Goal: Use online tool/utility: Utilize a website feature to perform a specific function

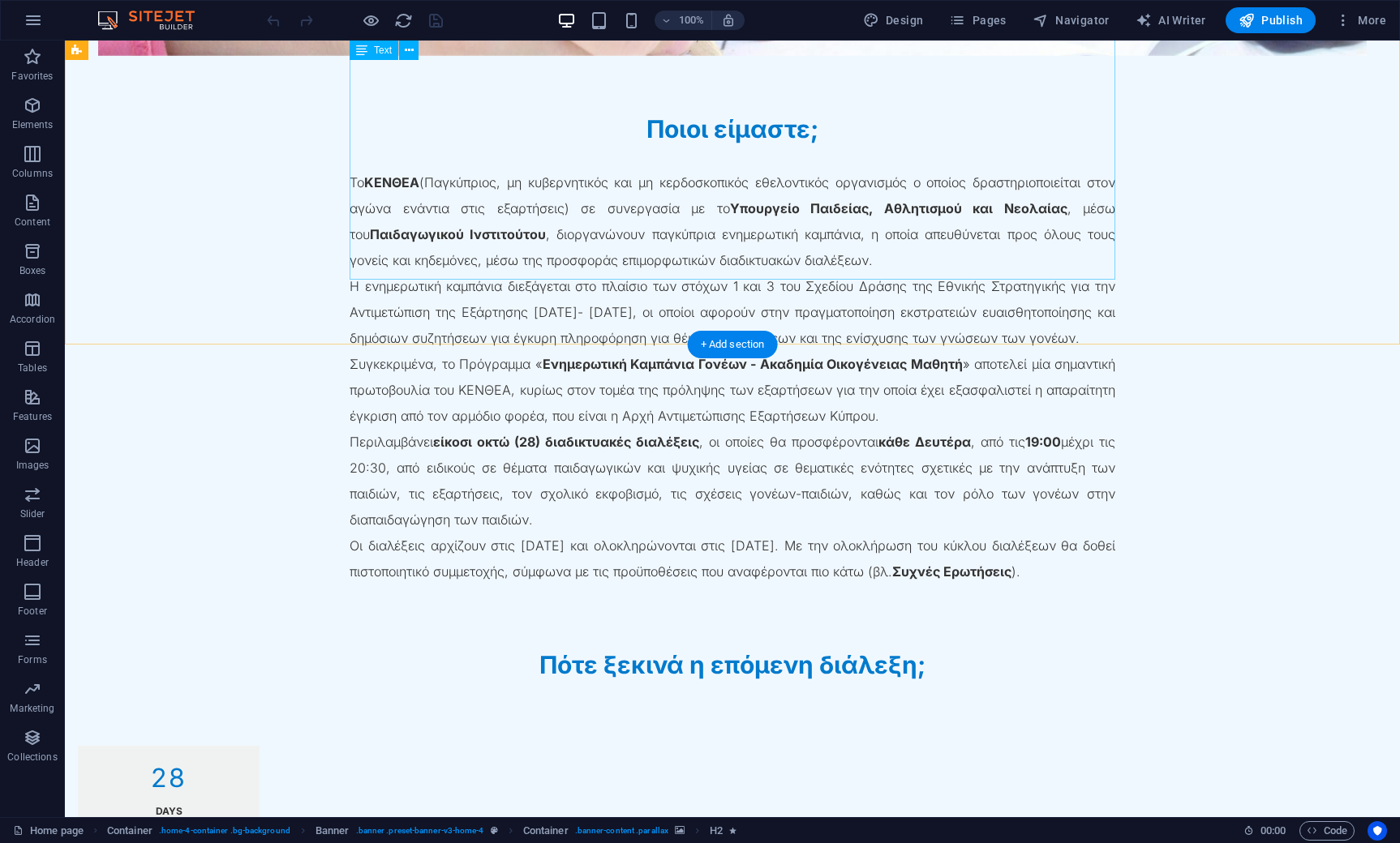
scroll to position [1102, 0]
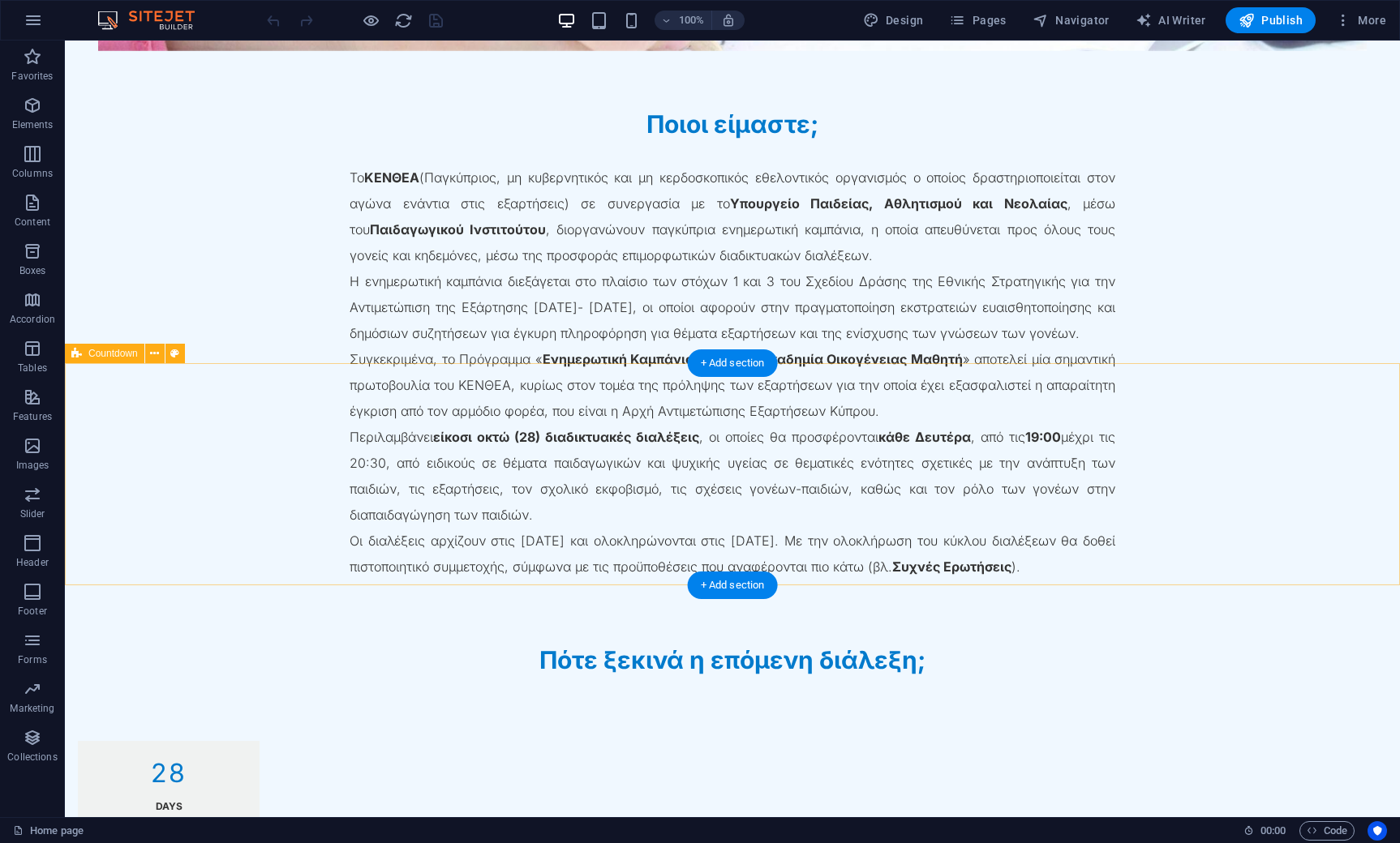
select select "timer"
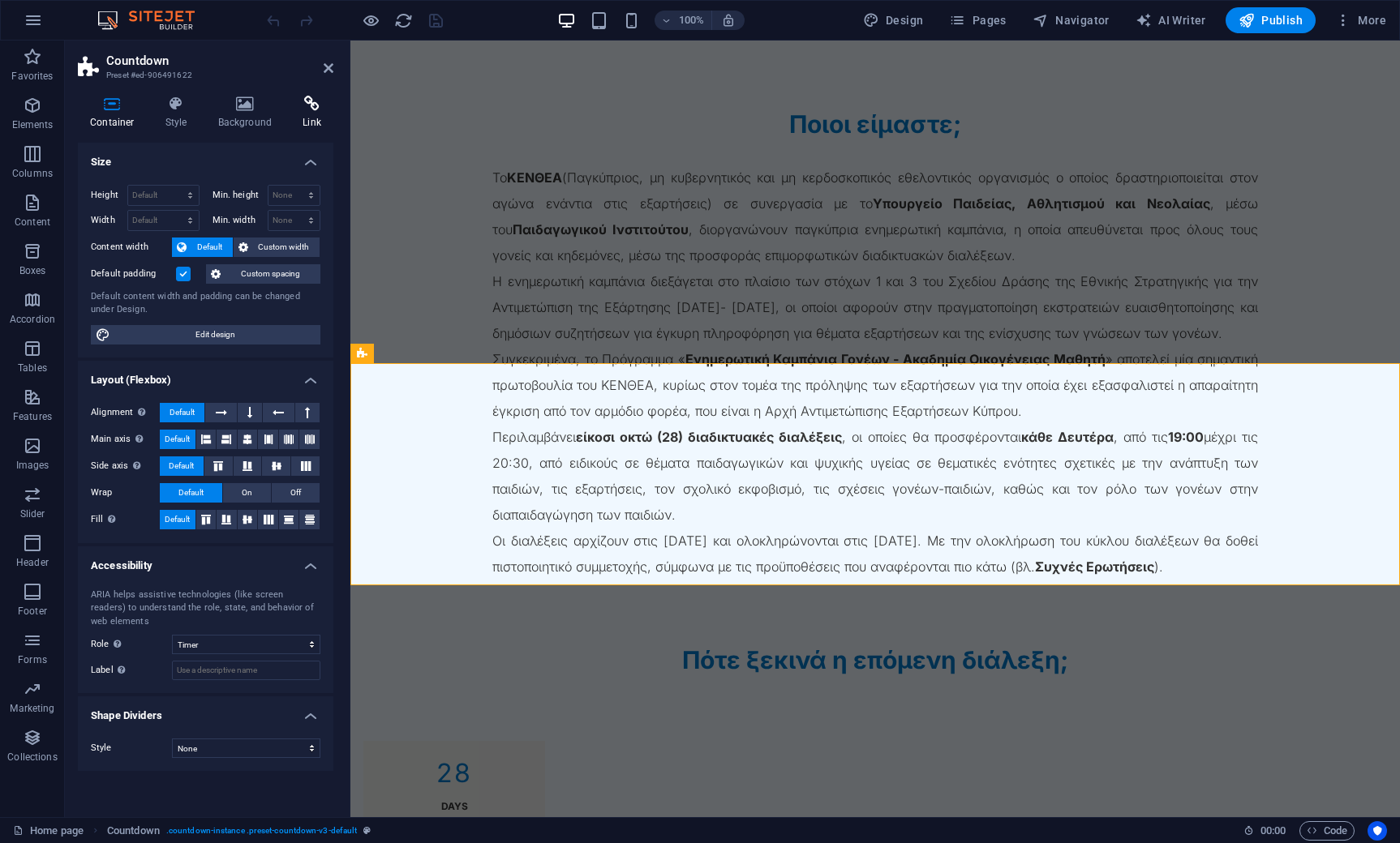
click at [323, 110] on icon at bounding box center [311, 104] width 43 height 16
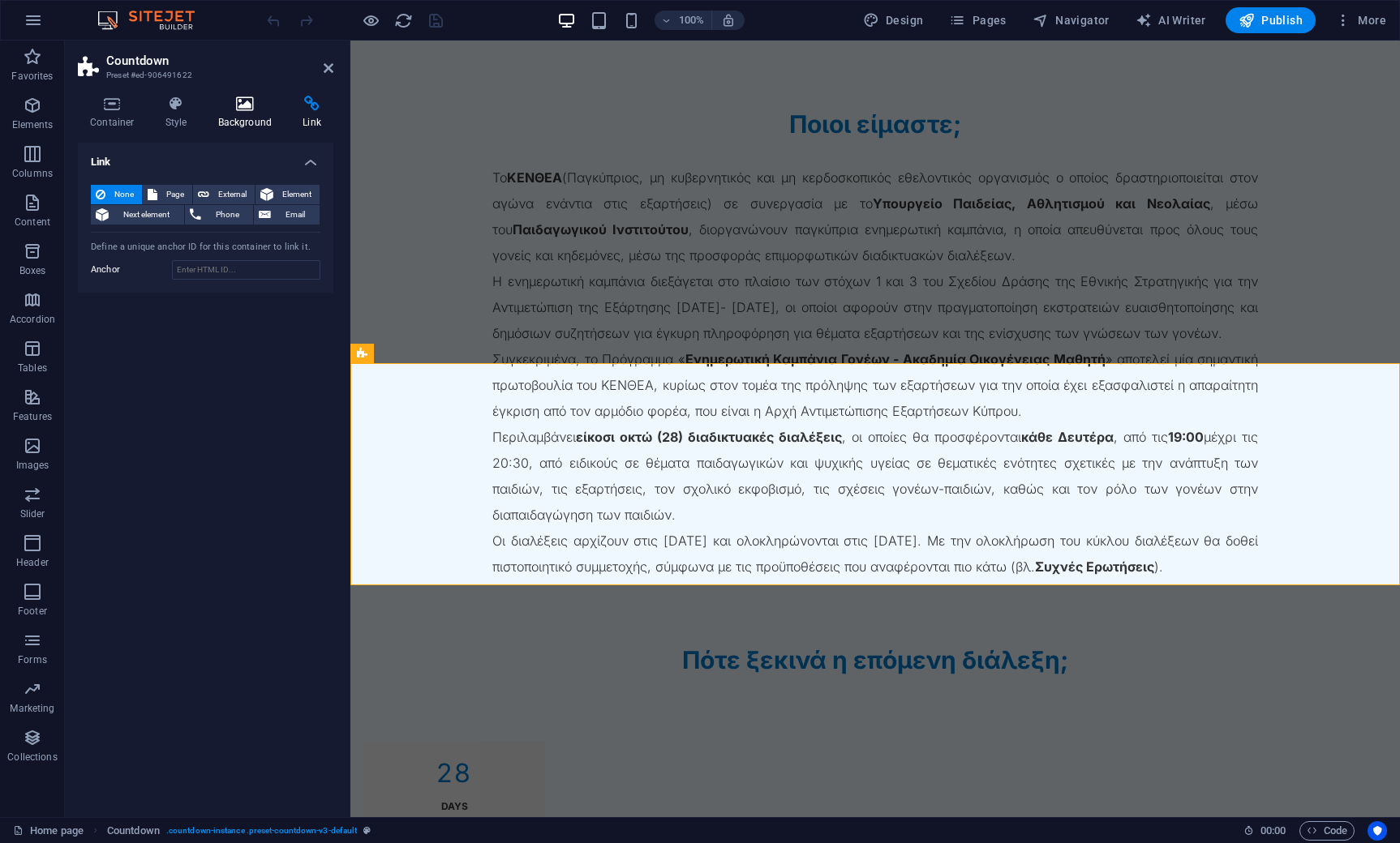
click at [257, 108] on icon at bounding box center [245, 104] width 79 height 16
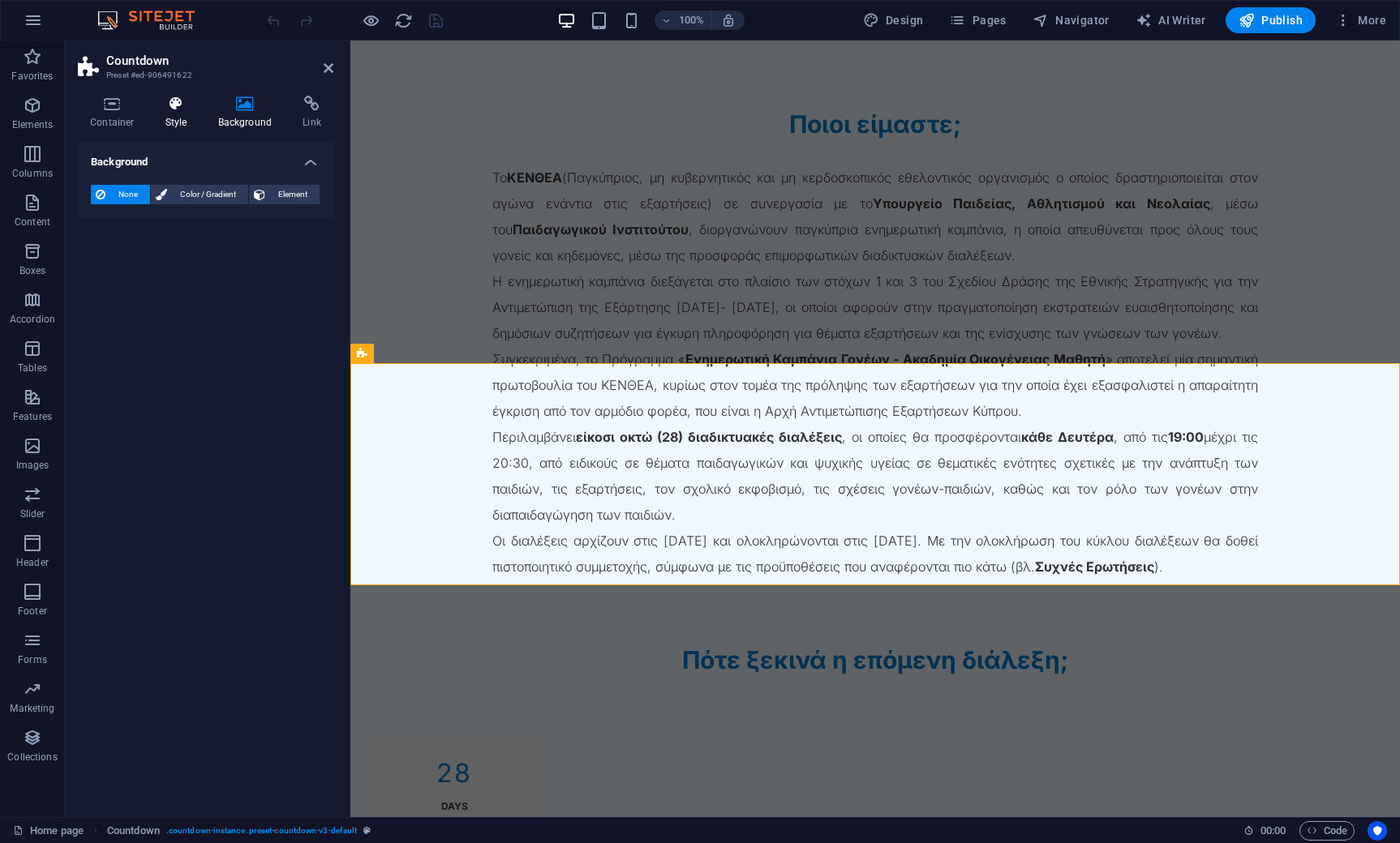
click at [179, 108] on icon at bounding box center [176, 104] width 46 height 16
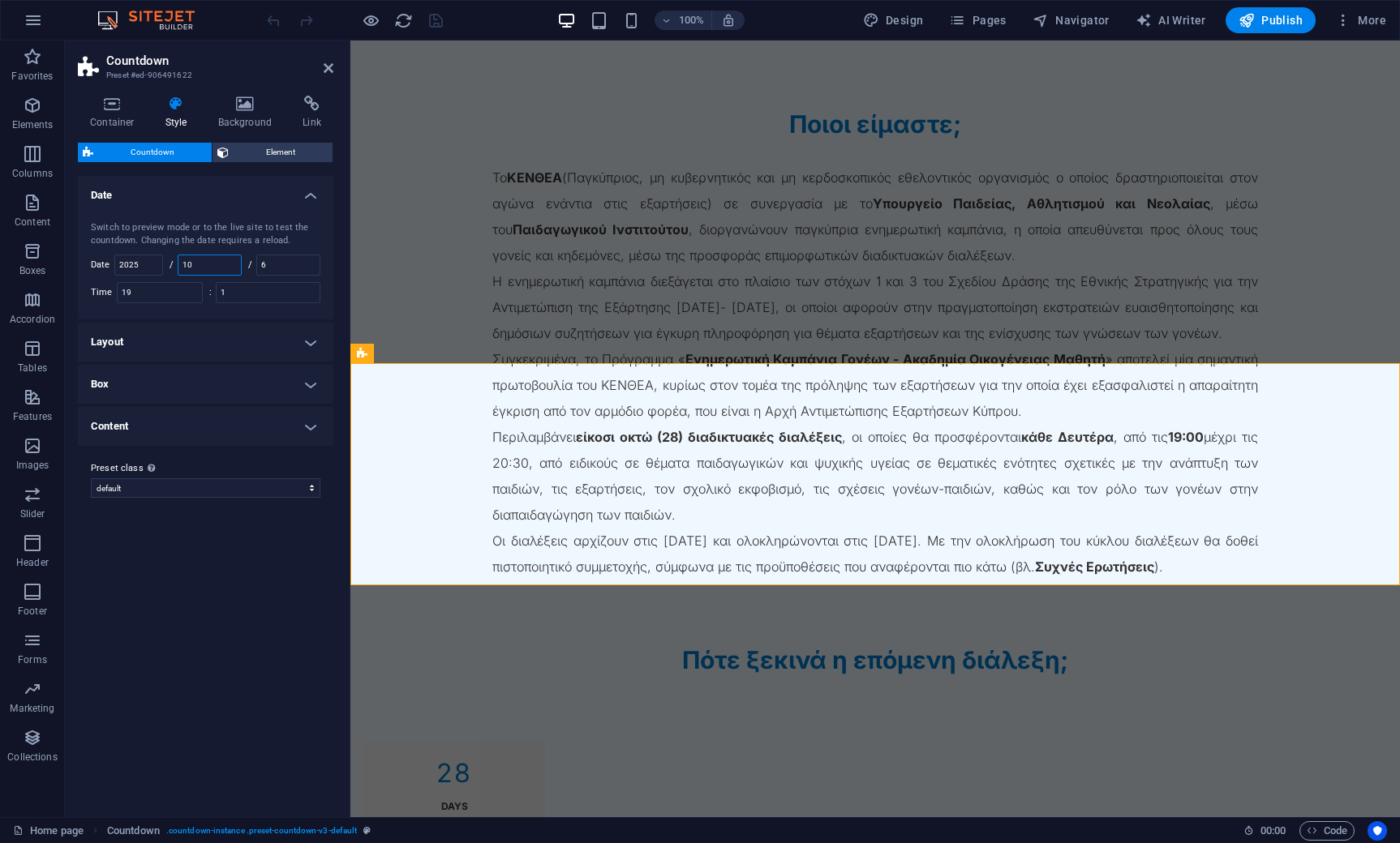
click at [211, 260] on input "10" at bounding box center [209, 265] width 63 height 20
click at [286, 260] on input "6" at bounding box center [288, 265] width 63 height 20
type input "13"
click at [163, 329] on h4 "Layout" at bounding box center [205, 342] width 255 height 39
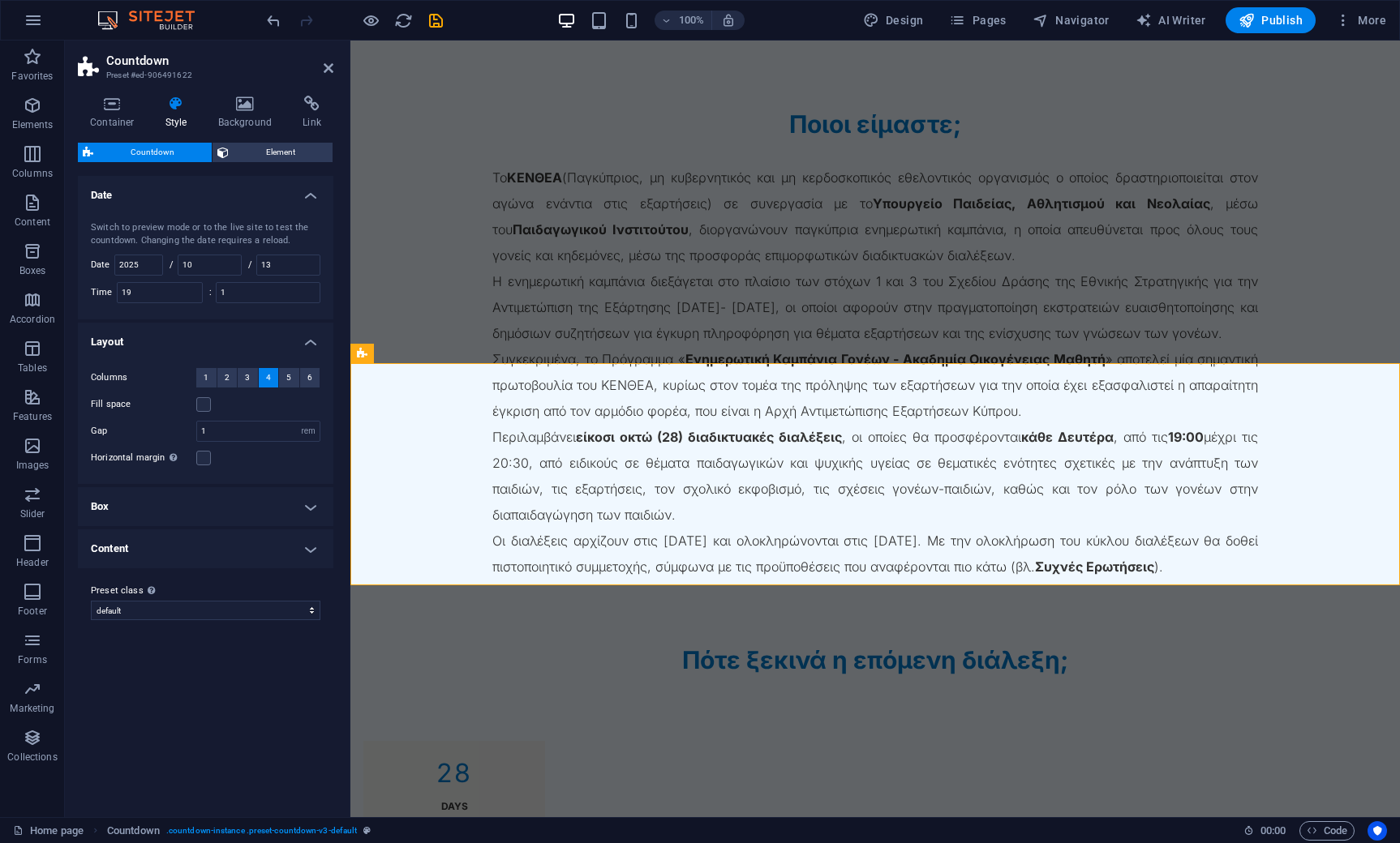
click at [163, 329] on h4 "Layout" at bounding box center [205, 337] width 255 height 29
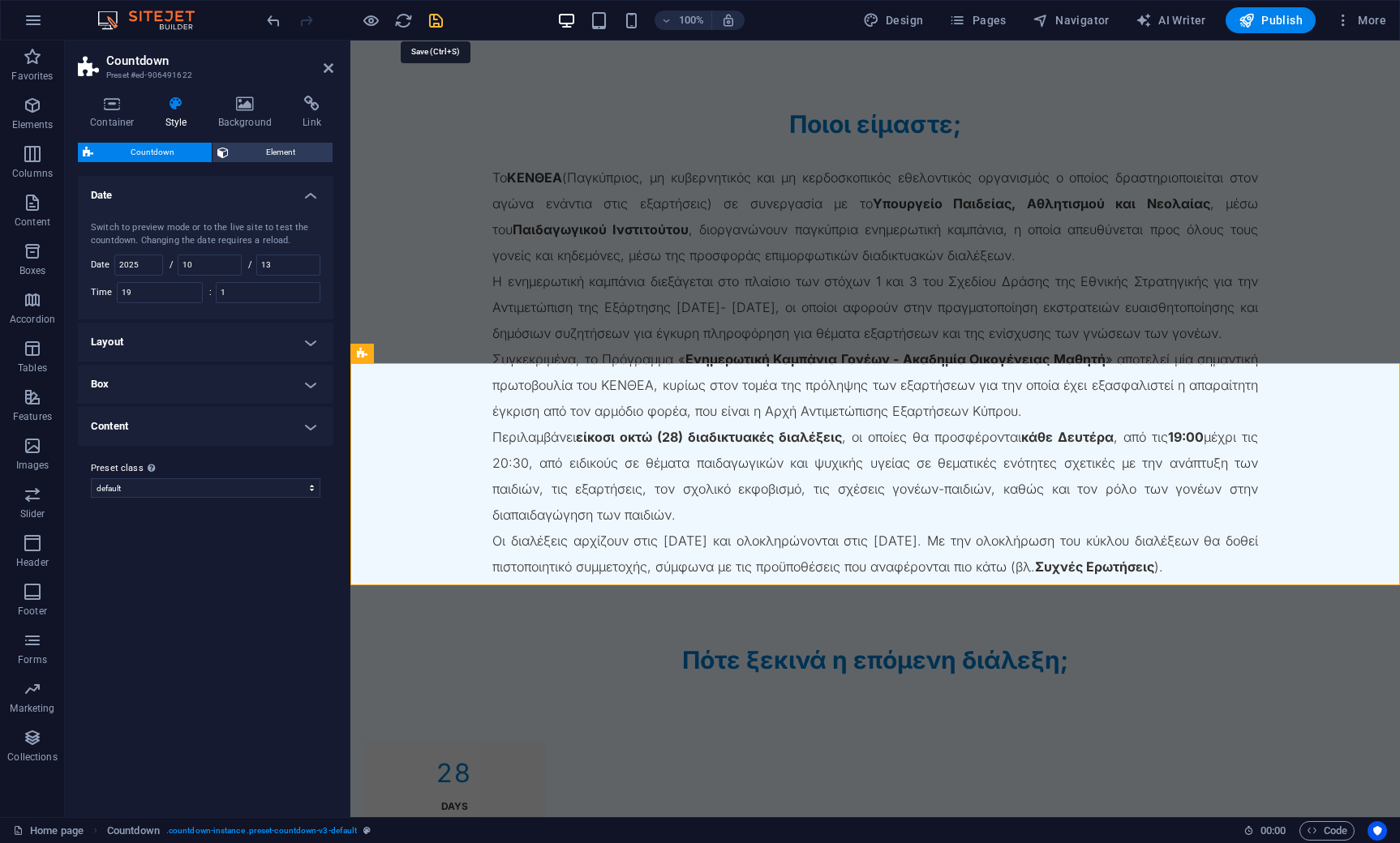
click at [439, 24] on icon "save" at bounding box center [435, 20] width 19 height 19
checkbox input "false"
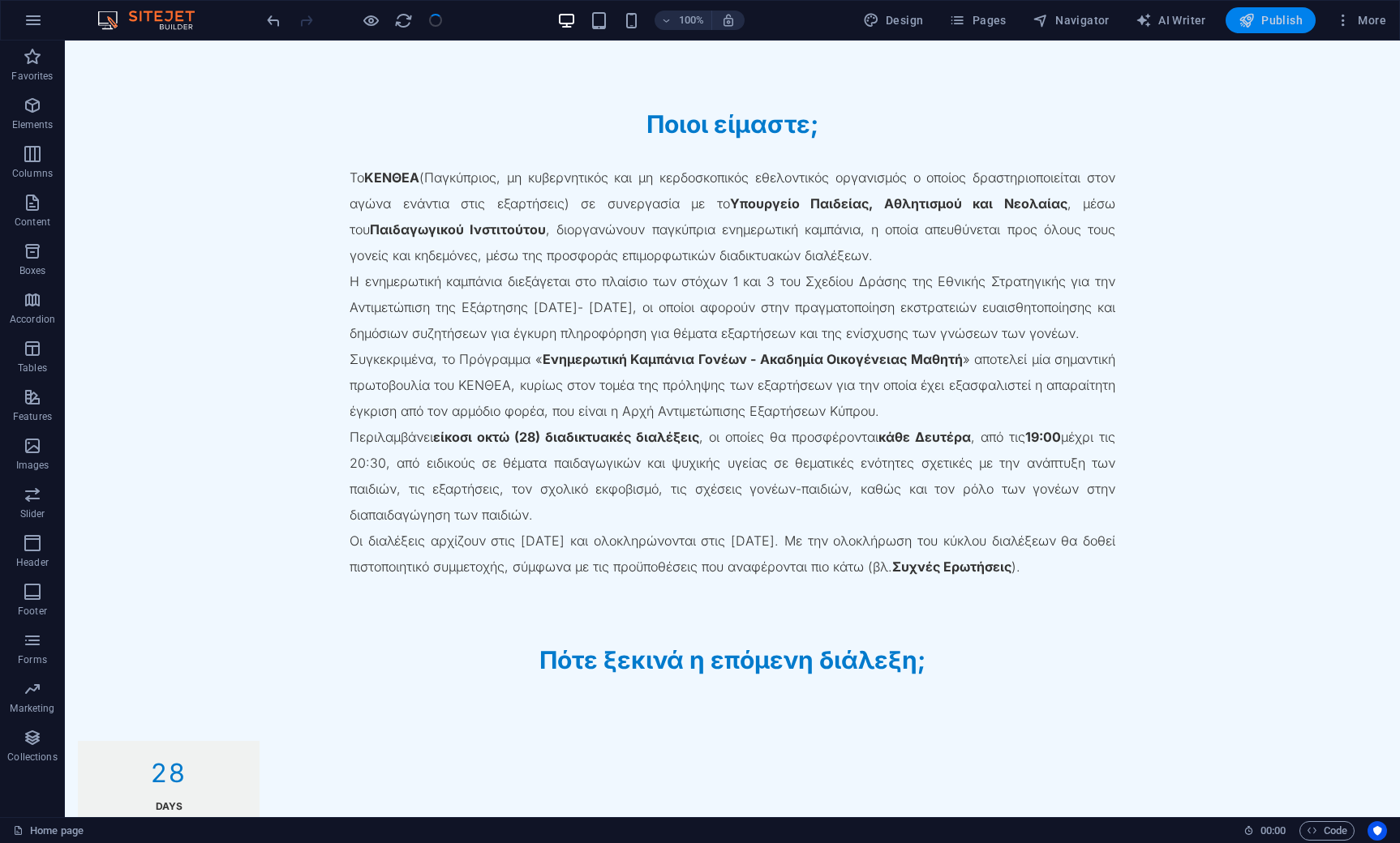
click at [1288, 19] on span "Publish" at bounding box center [1270, 20] width 64 height 16
